Goal: Check status

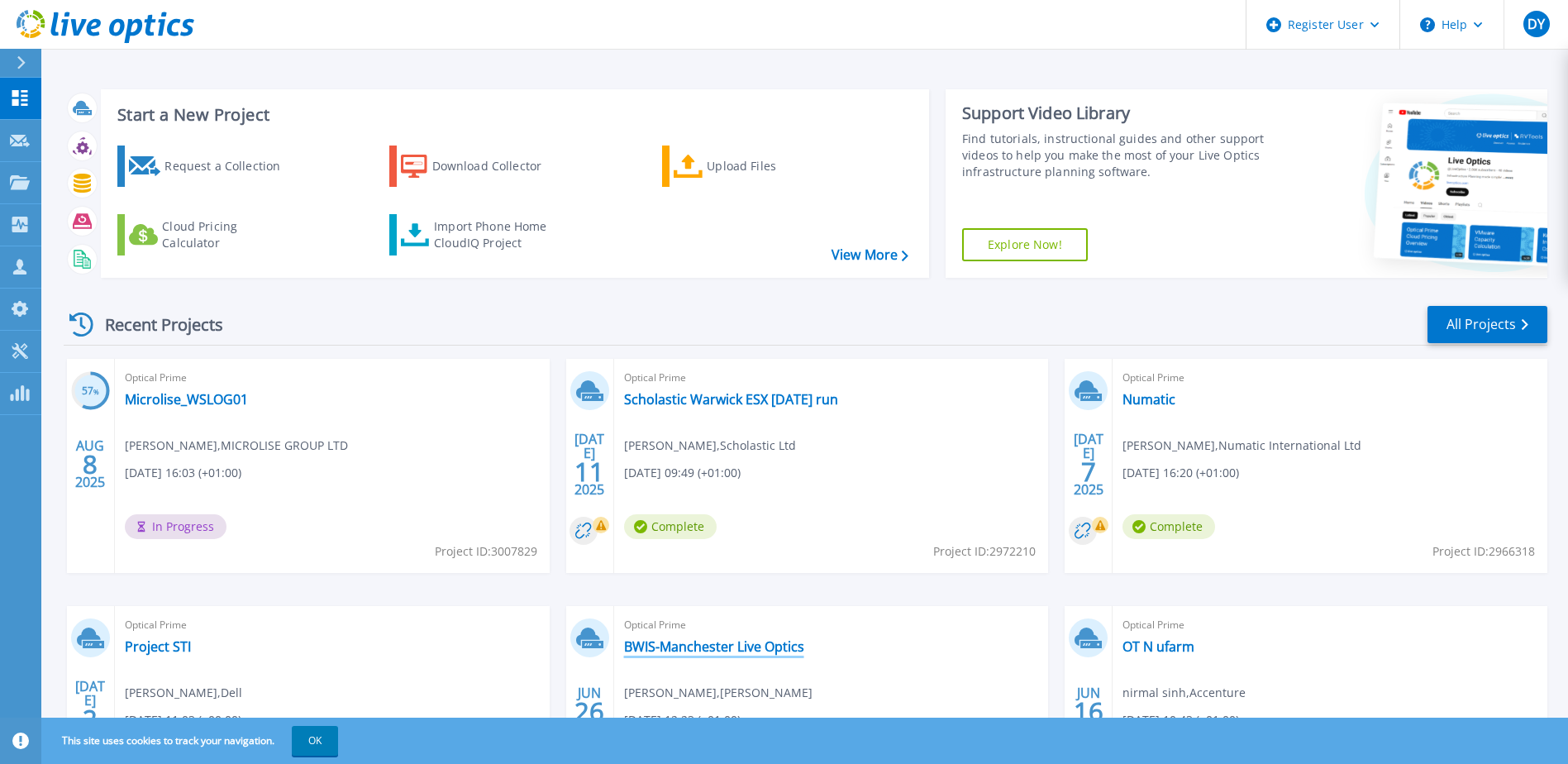
click at [703, 642] on link "BWIS-Manchester Live Optics" at bounding box center [714, 646] width 180 height 17
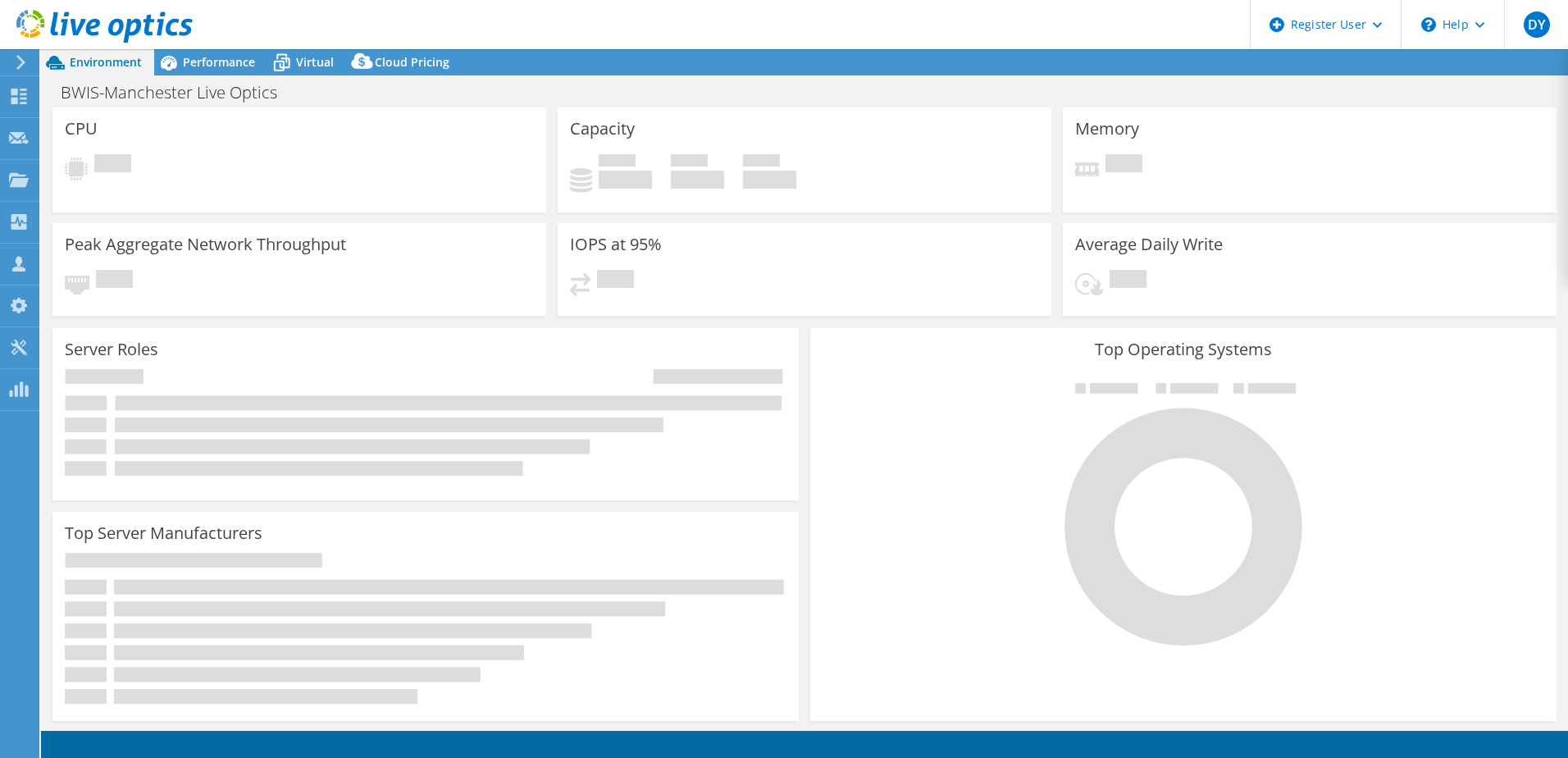
select select "USD"
